Goal: Transaction & Acquisition: Purchase product/service

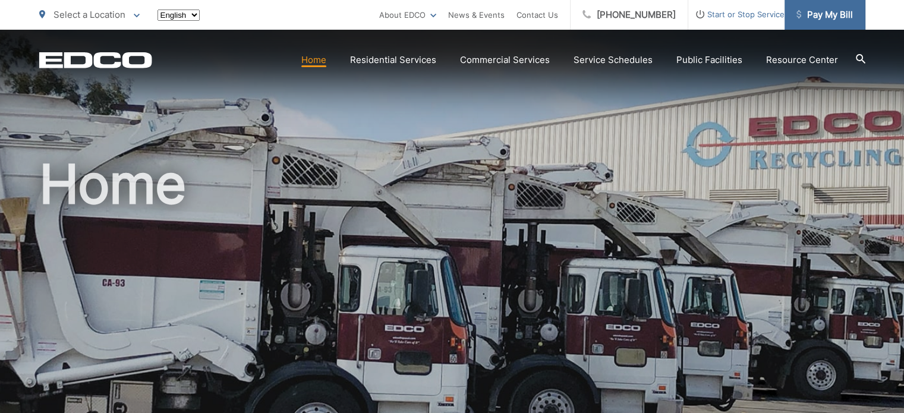
click at [813, 13] on span "Pay My Bill" at bounding box center [824, 15] width 56 height 14
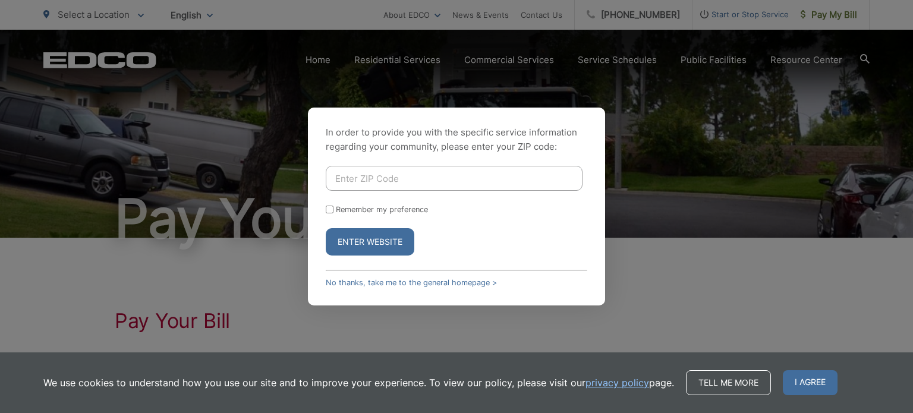
click at [447, 174] on input "Enter ZIP Code" at bounding box center [454, 178] width 257 height 25
type input "92082"
click at [383, 246] on button "Enter Website" at bounding box center [370, 241] width 89 height 27
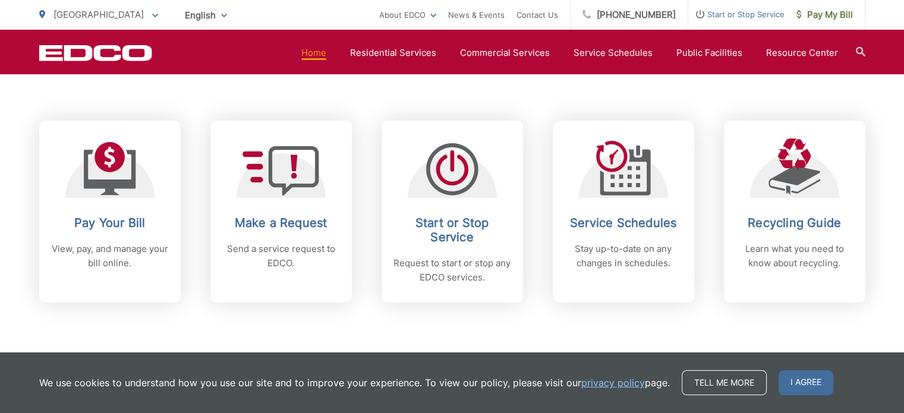
scroll to position [476, 0]
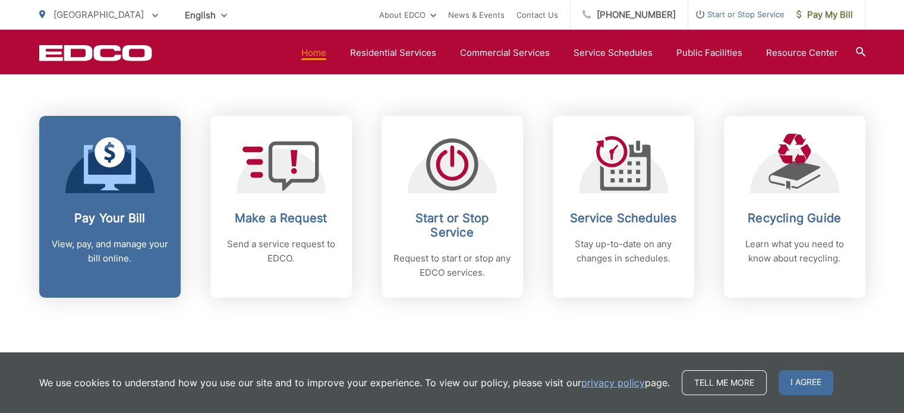
click at [114, 221] on h2 "Pay Your Bill" at bounding box center [110, 218] width 118 height 14
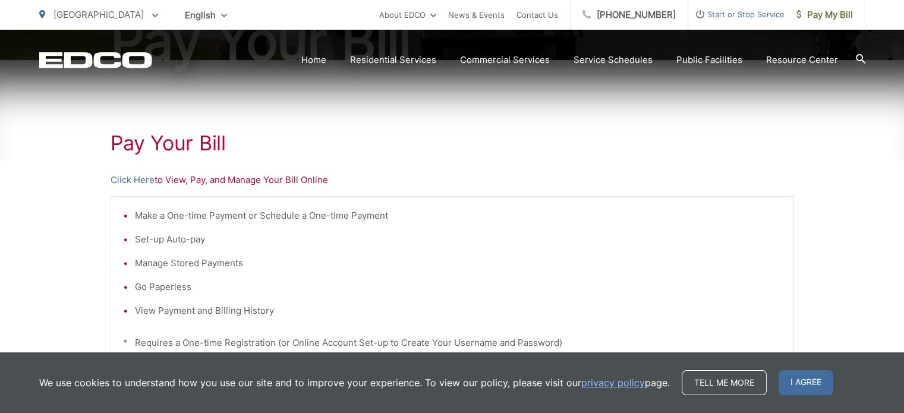
scroll to position [178, 0]
click at [817, 387] on span "I agree" at bounding box center [806, 382] width 55 height 25
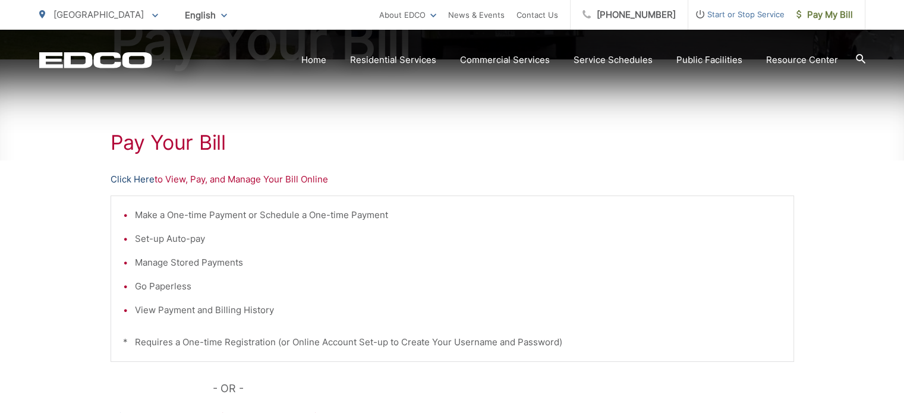
click at [141, 175] on link "Click Here" at bounding box center [133, 179] width 44 height 14
